Goal: Information Seeking & Learning: Learn about a topic

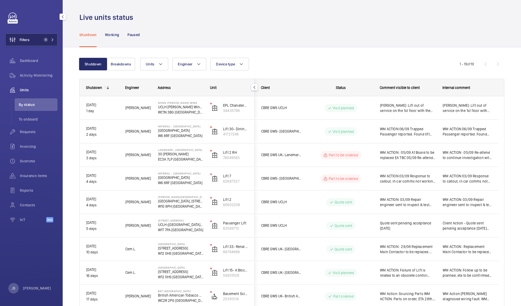
click at [41, 41] on button "Filters 1" at bounding box center [31, 39] width 52 height 13
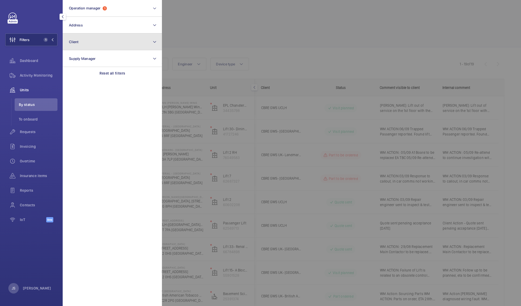
click at [71, 41] on span "Client" at bounding box center [74, 42] width 10 height 4
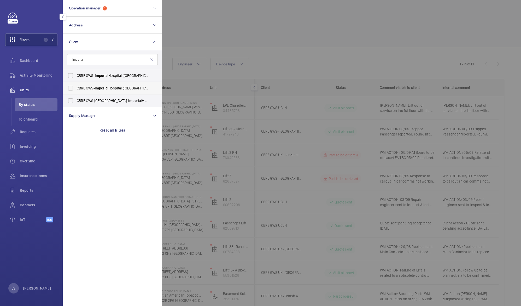
type input "imperial"
click at [83, 87] on span "CBRE GWS- [GEOGRAPHIC_DATA] ([GEOGRAPHIC_DATA][PERSON_NAME])" at bounding box center [113, 87] width 72 height 5
click at [76, 87] on input "CBRE GWS- [GEOGRAPHIC_DATA] ([GEOGRAPHIC_DATA][PERSON_NAME])" at bounding box center [70, 88] width 10 height 10
checkbox input "true"
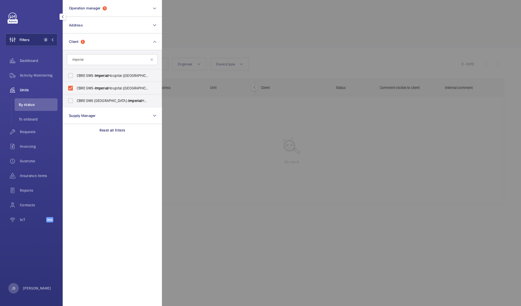
click at [185, 25] on div at bounding box center [422, 153] width 521 height 306
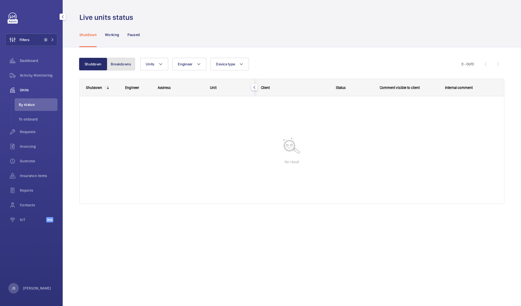
click at [125, 62] on button "Breakdowns" at bounding box center [121, 64] width 28 height 13
click at [33, 131] on span "Requests" at bounding box center [39, 131] width 38 height 5
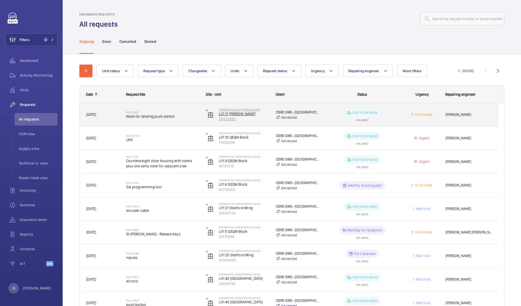
click at [222, 114] on p "Lift 17 [PERSON_NAME]" at bounding box center [244, 113] width 50 height 5
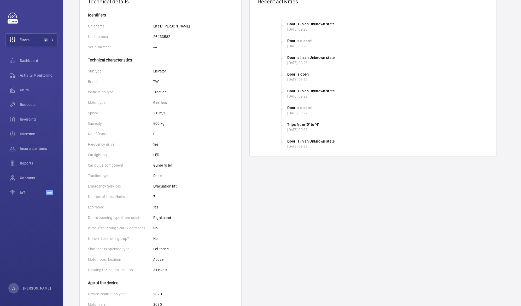
scroll to position [106, 0]
